Goal: Navigation & Orientation: Understand site structure

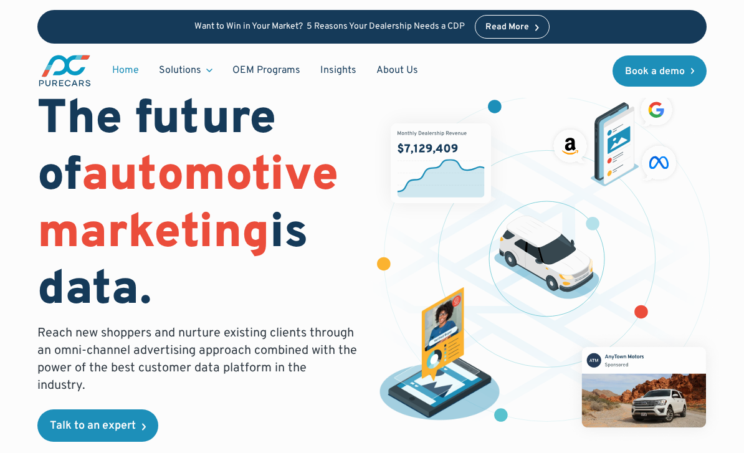
click at [391, 70] on link "About Us" at bounding box center [398, 71] width 62 height 24
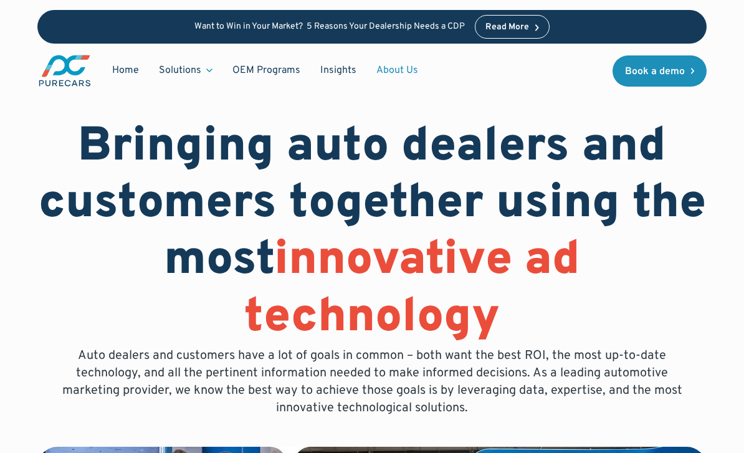
click at [198, 72] on div "Solutions" at bounding box center [180, 71] width 42 height 14
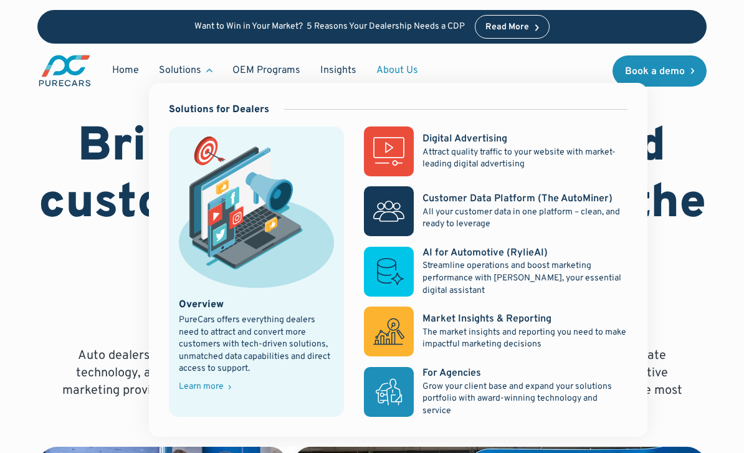
click at [100, 128] on h1 "Bringing auto dealers and customers together using the most innovative ad techn…" at bounding box center [372, 234] width 670 height 228
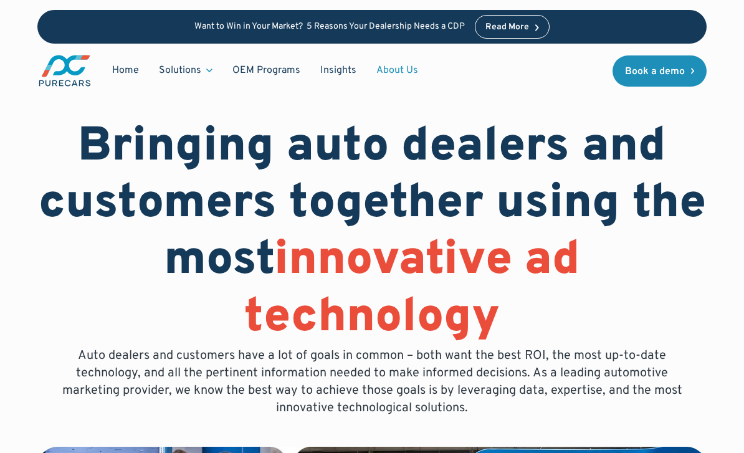
click at [122, 69] on link "Home" at bounding box center [125, 71] width 47 height 24
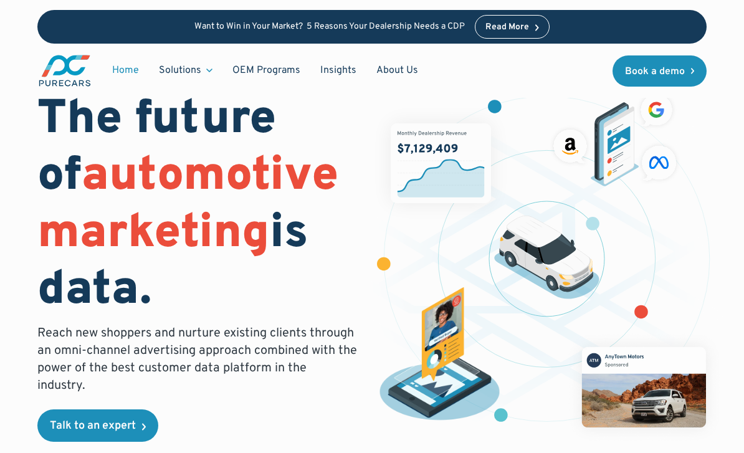
click at [334, 75] on link "Insights" at bounding box center [338, 71] width 56 height 24
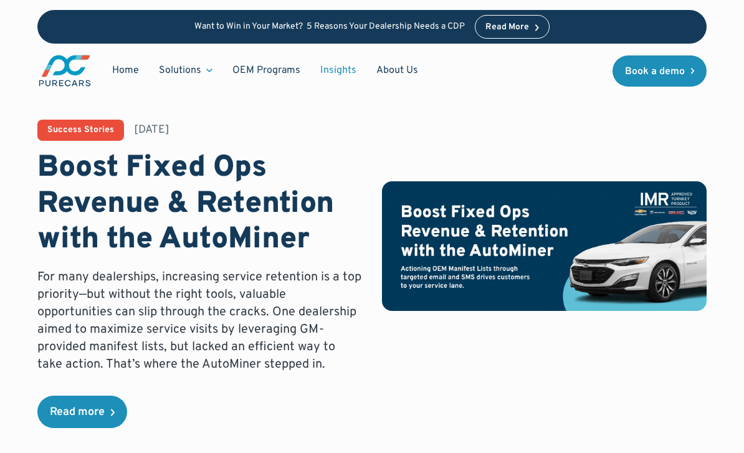
click at [383, 73] on link "About Us" at bounding box center [398, 71] width 62 height 24
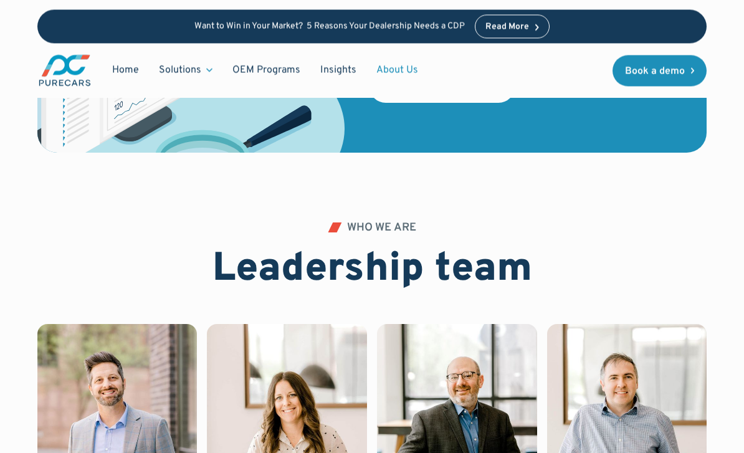
scroll to position [2384, 0]
